Goal: Communication & Community: Connect with others

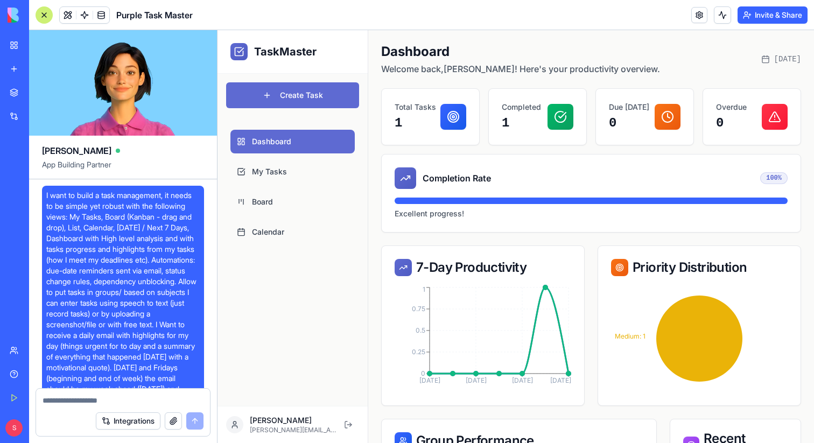
scroll to position [2517, 0]
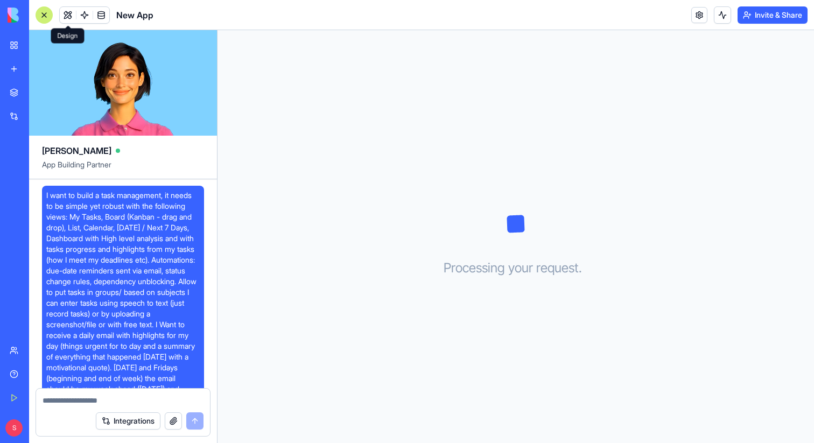
scroll to position [558, 0]
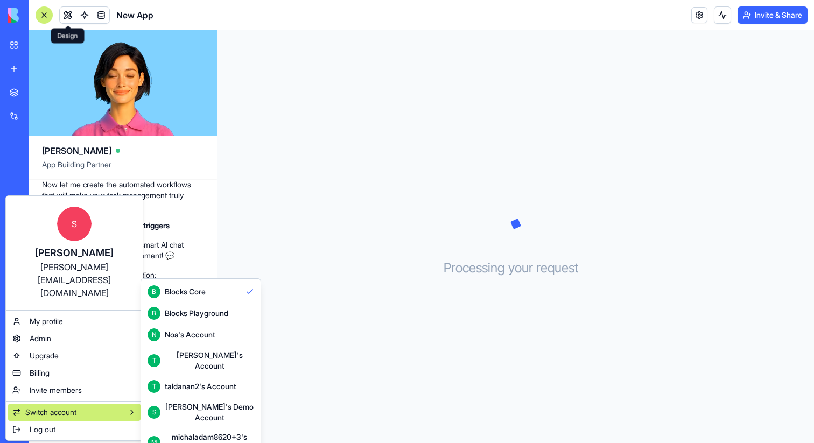
click at [220, 405] on div "S Shelly's Demo Account" at bounding box center [200, 413] width 107 height 22
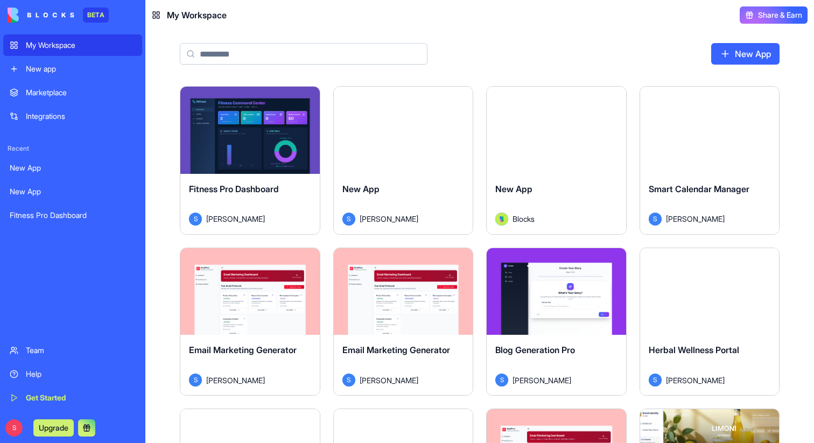
click at [31, 355] on div "Team" at bounding box center [81, 350] width 110 height 11
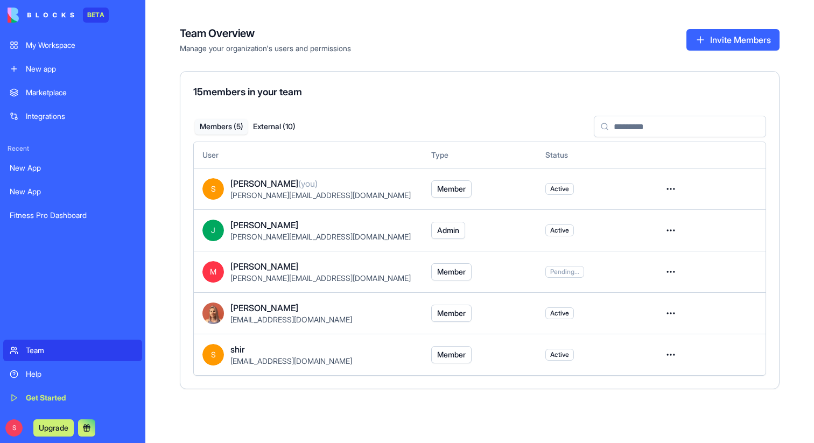
click at [726, 44] on button "Invite Members" at bounding box center [732, 40] width 93 height 22
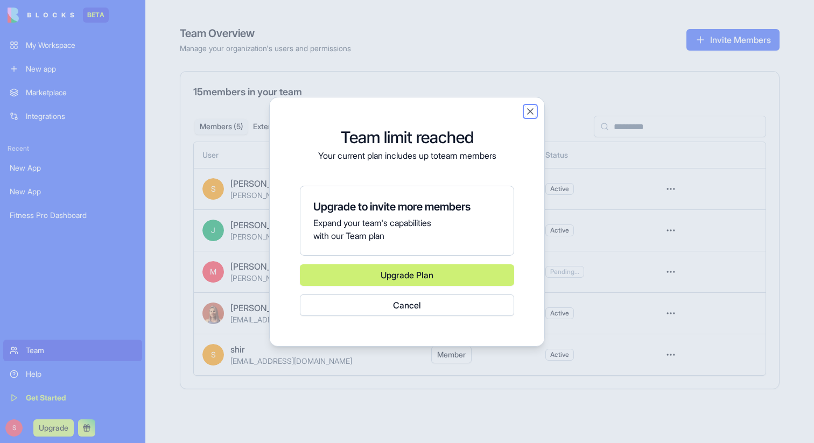
click at [531, 108] on button "Close" at bounding box center [530, 111] width 11 height 11
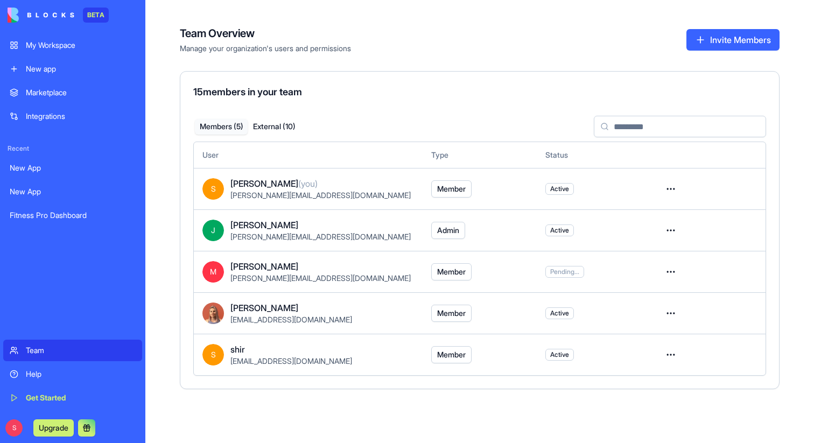
click at [62, 52] on link "My Workspace" at bounding box center [72, 45] width 139 height 22
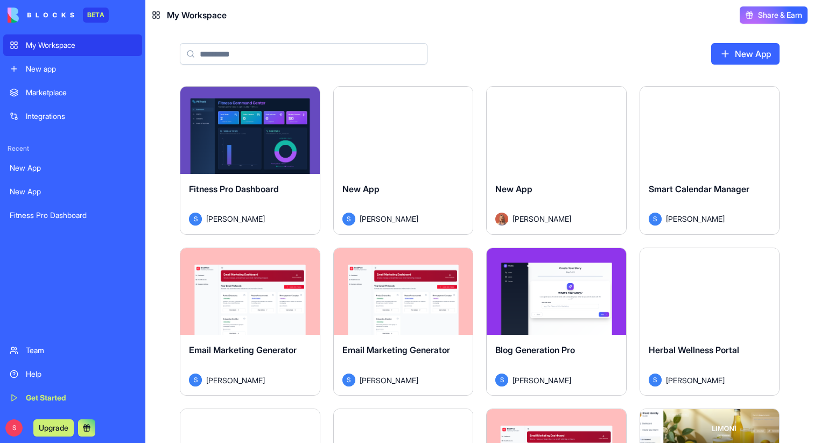
scroll to position [473, 0]
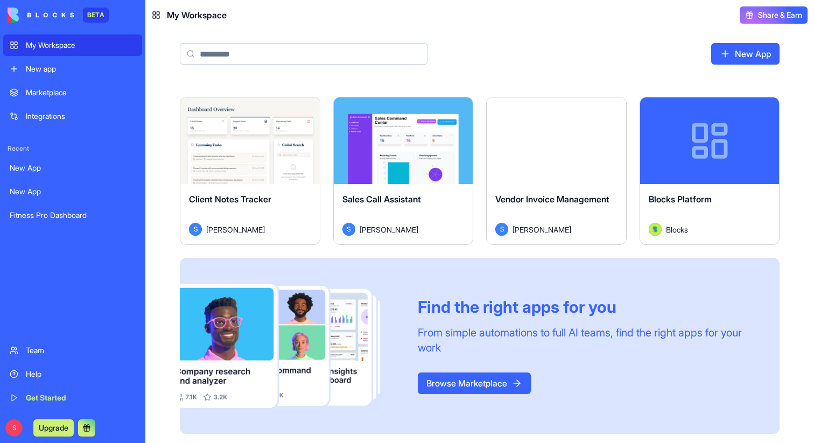
click at [555, 142] on button "Launch" at bounding box center [556, 141] width 81 height 22
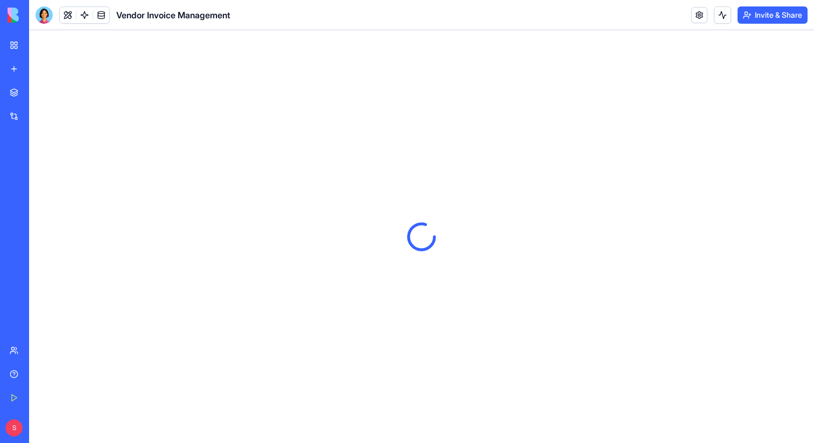
click at [742, 19] on button "Invite & Share" at bounding box center [772, 14] width 70 height 17
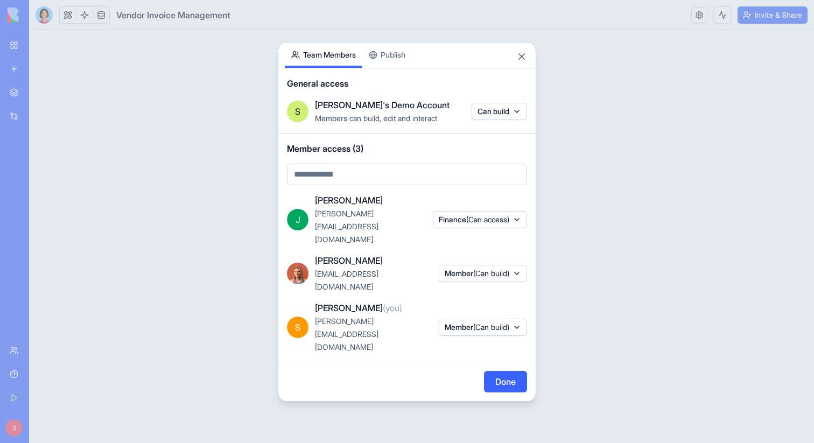
click at [371, 206] on body "BETA My Workspace New app Marketplace Integrations Recent New App New App Fitne…" at bounding box center [407, 221] width 814 height 443
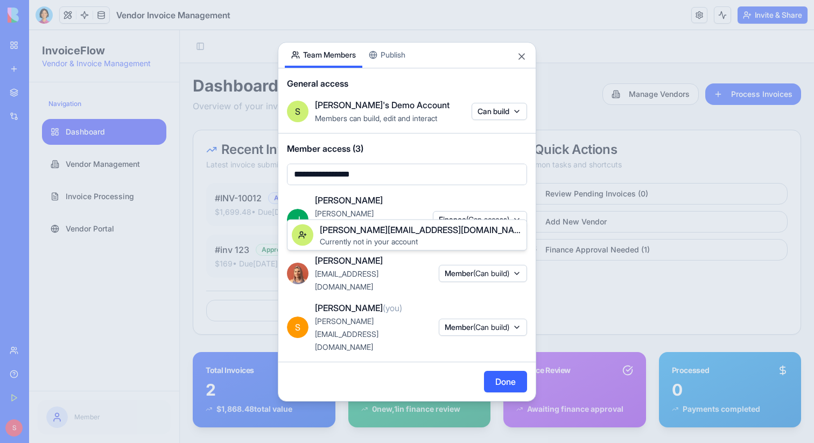
type input "**********"
click at [362, 230] on span "michal@blocks.diy" at bounding box center [421, 229] width 202 height 13
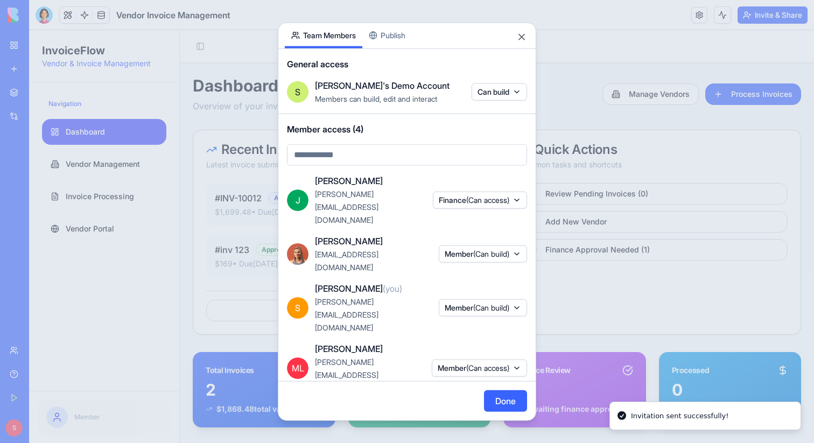
click at [493, 363] on span "(Can access)" at bounding box center [487, 367] width 43 height 9
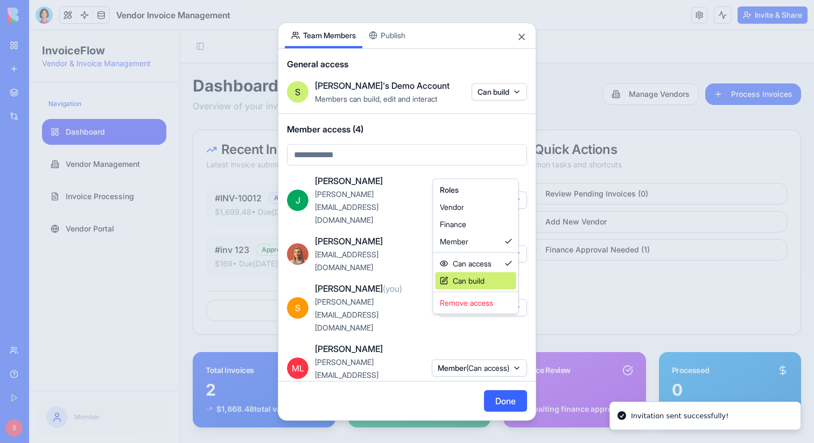
click at [482, 276] on div "Can build" at bounding box center [475, 280] width 81 height 17
click at [522, 72] on div at bounding box center [407, 221] width 814 height 443
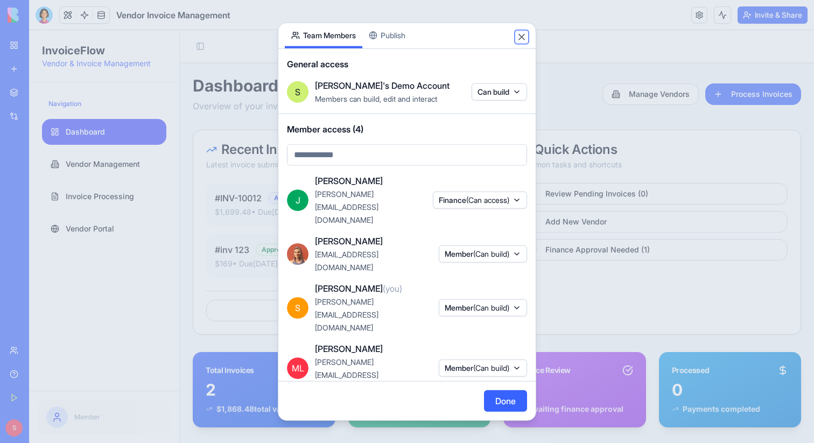
click at [519, 42] on button "Close" at bounding box center [521, 36] width 11 height 11
